Goal: Task Accomplishment & Management: Manage account settings

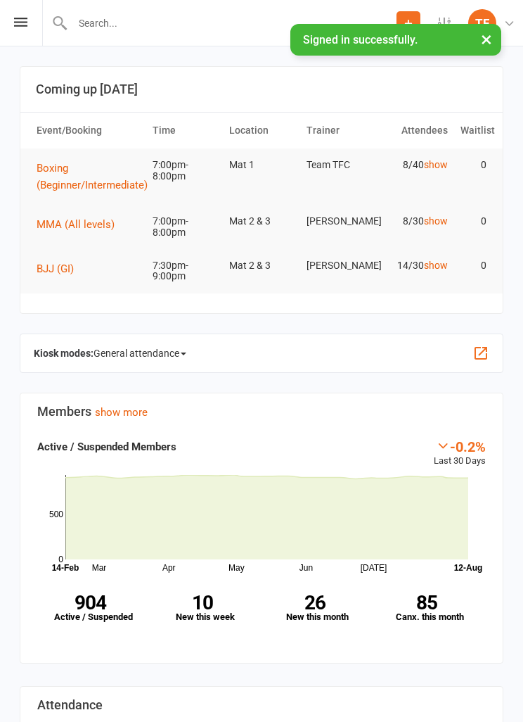
click at [26, 18] on icon at bounding box center [20, 22] width 13 height 9
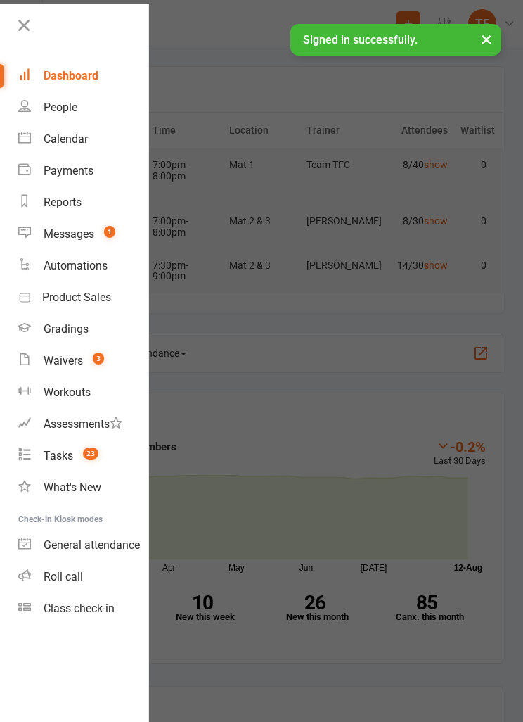
click at [66, 101] on div "People" at bounding box center [61, 107] width 34 height 13
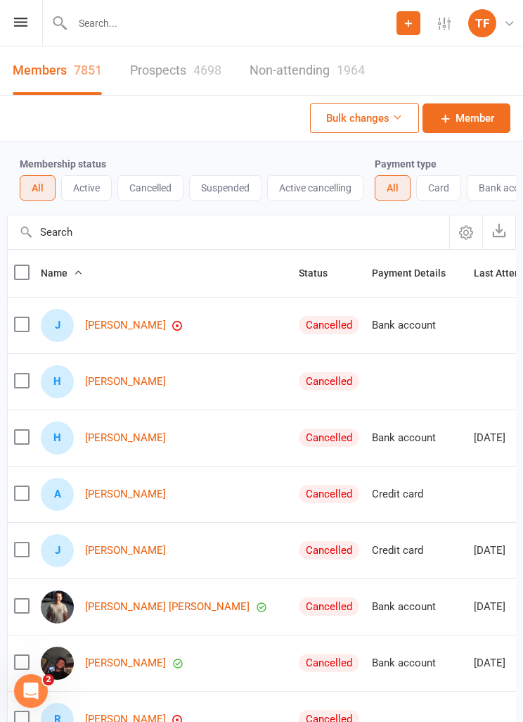
click at [220, 73] on div "4698" at bounding box center [207, 70] width 28 height 15
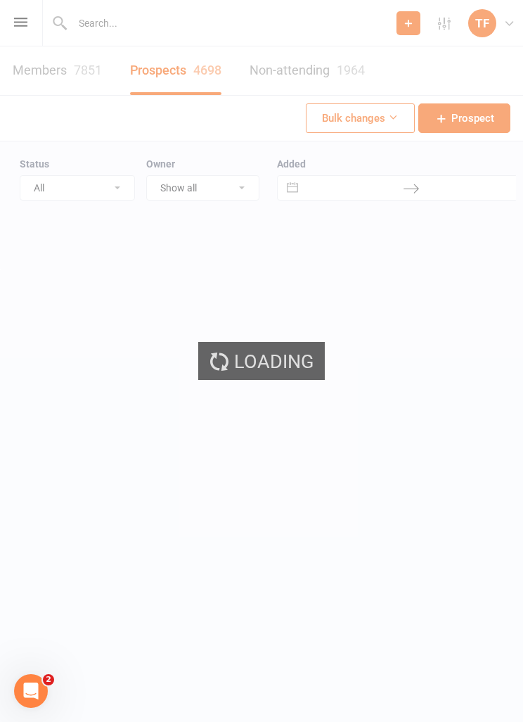
select select "25"
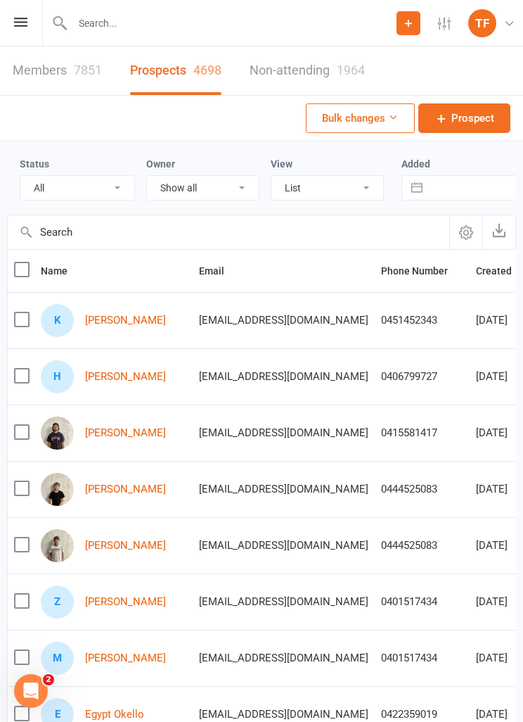
click at [144, 314] on link "[PERSON_NAME]" at bounding box center [125, 320] width 81 height 12
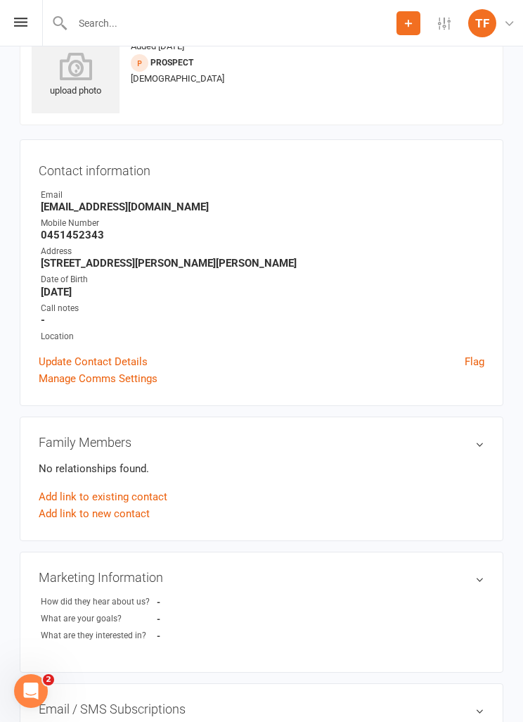
scroll to position [91, 0]
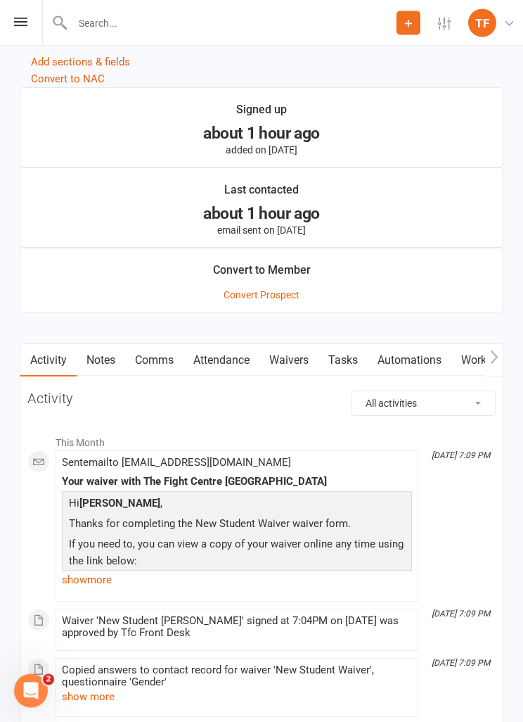
click at [299, 345] on link "Waivers" at bounding box center [289, 361] width 59 height 32
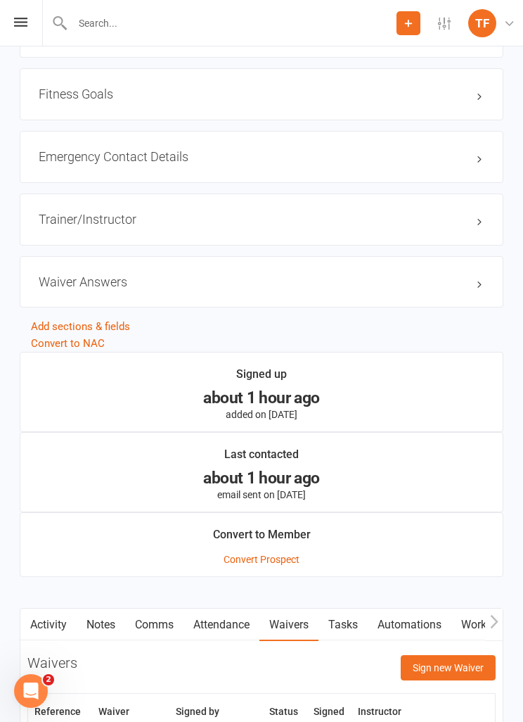
click at [459, 660] on button "Sign new Waiver" at bounding box center [448, 667] width 95 height 25
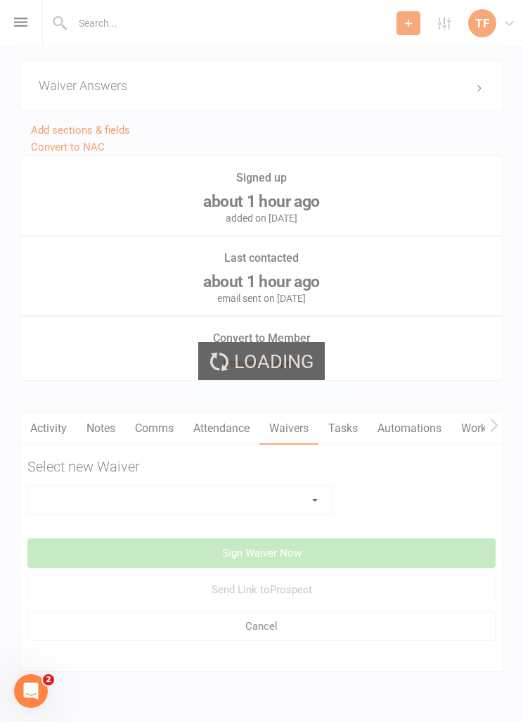
scroll to position [1271, 0]
